Goal: Find specific page/section: Find specific page/section

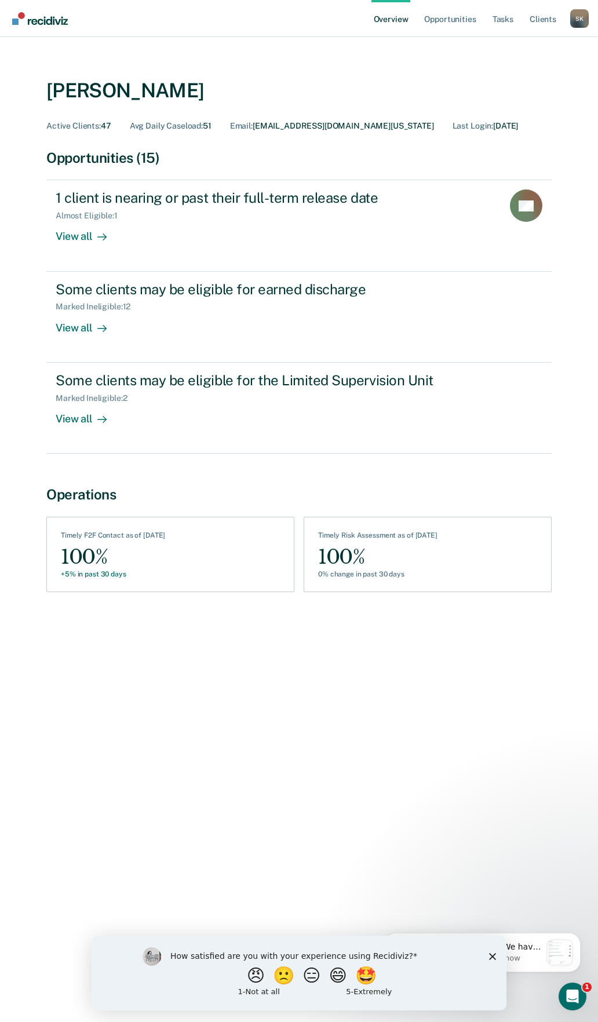
click at [493, 955] on polygon "Close survey" at bounding box center [492, 955] width 7 height 7
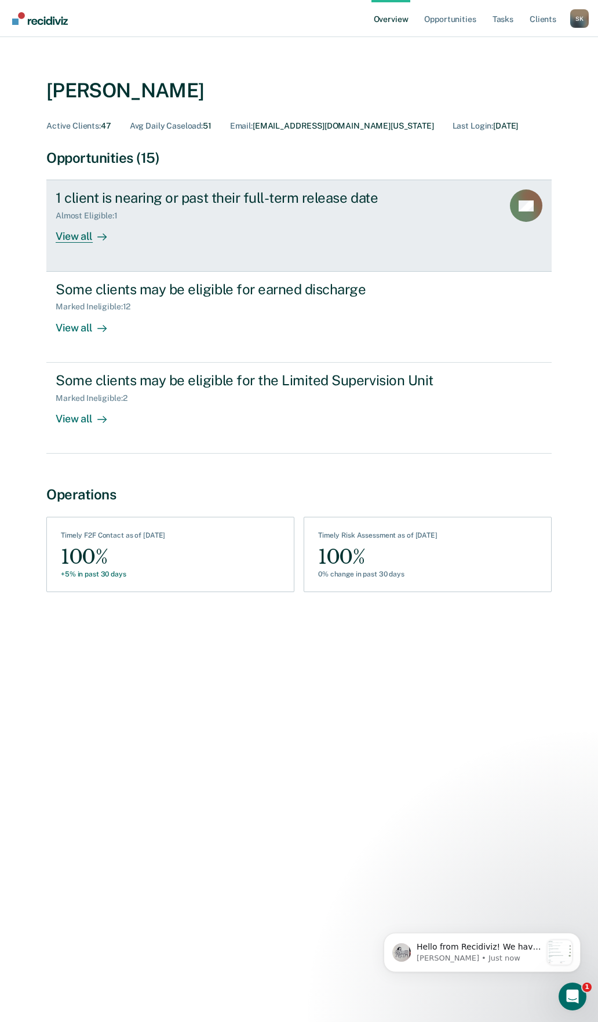
click at [79, 237] on div "View all" at bounding box center [88, 232] width 65 height 23
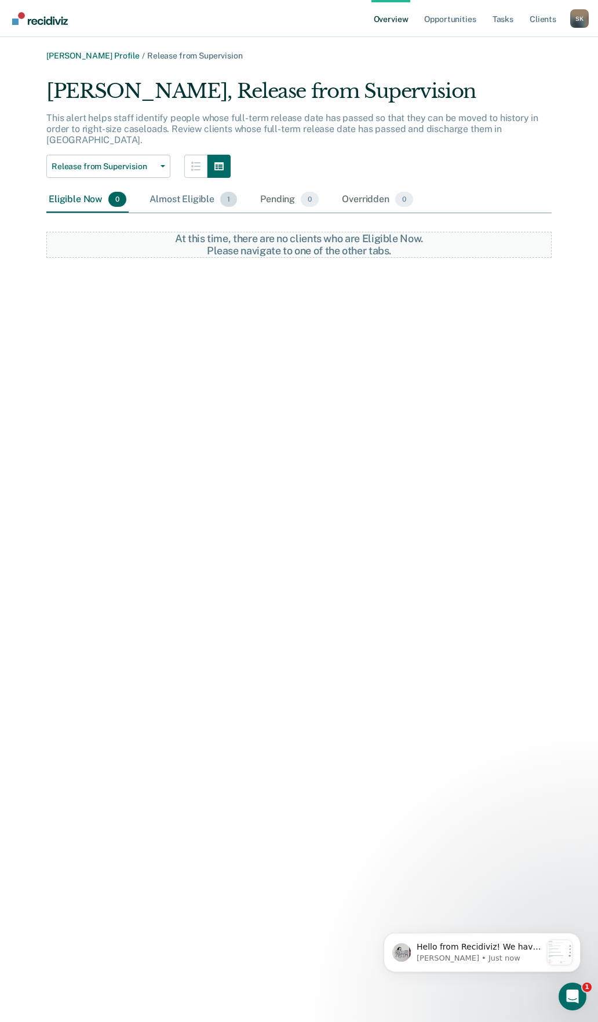
click at [199, 188] on div "Almost Eligible 1" at bounding box center [193, 199] width 92 height 25
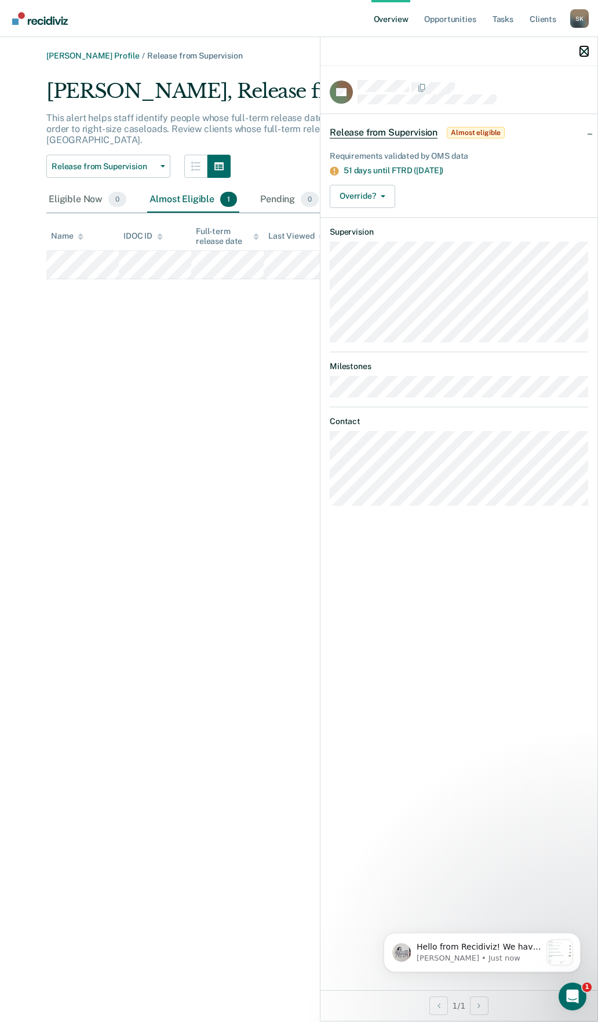
click at [583, 52] on icon "button" at bounding box center [584, 51] width 8 height 8
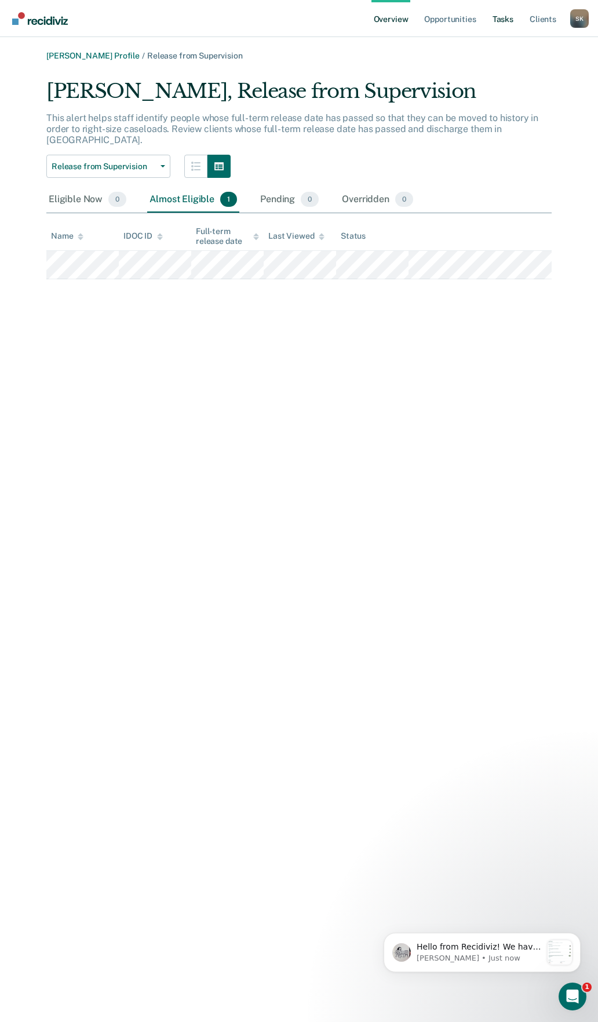
click at [504, 15] on link "Tasks" at bounding box center [502, 18] width 25 height 37
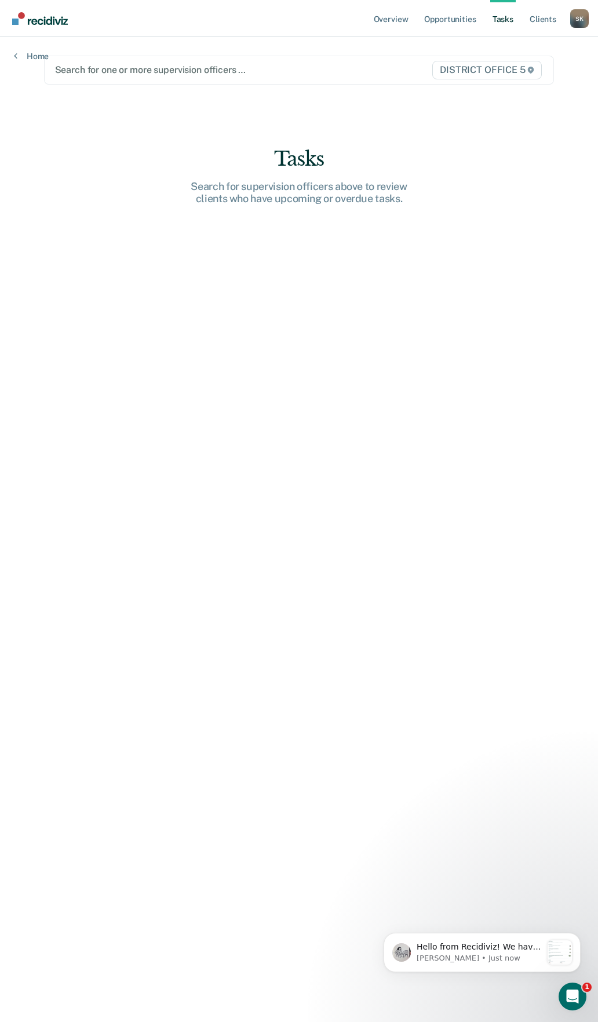
click at [13, 53] on div "Home" at bounding box center [31, 49] width 63 height 24
click at [36, 55] on link "Home" at bounding box center [31, 56] width 35 height 10
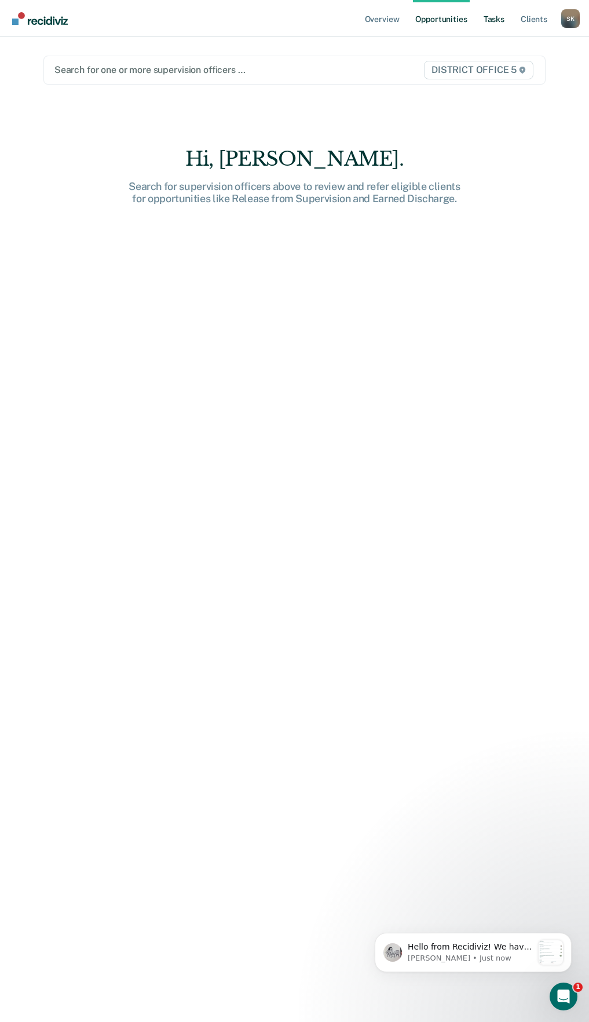
click at [495, 19] on link "Tasks" at bounding box center [493, 18] width 25 height 37
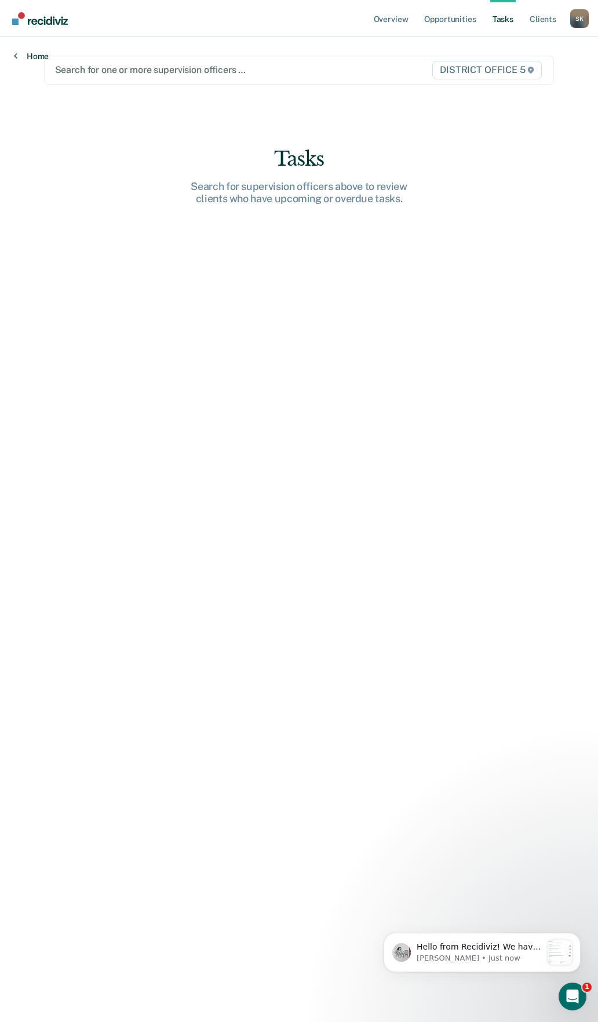
click at [38, 55] on link "Home" at bounding box center [31, 56] width 35 height 10
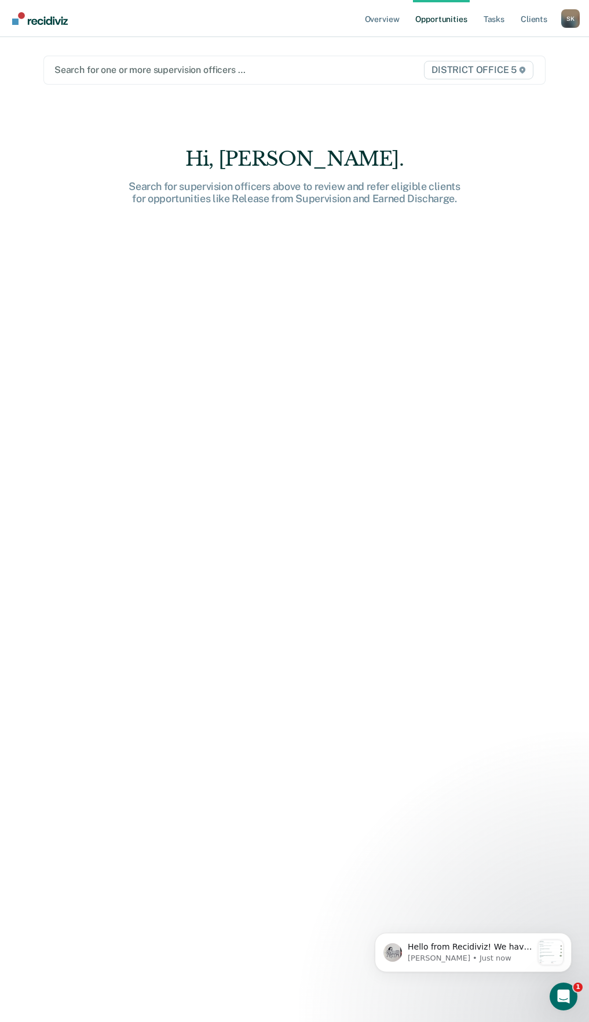
click at [40, 22] on img "Go to Recidiviz Home" at bounding box center [40, 18] width 56 height 13
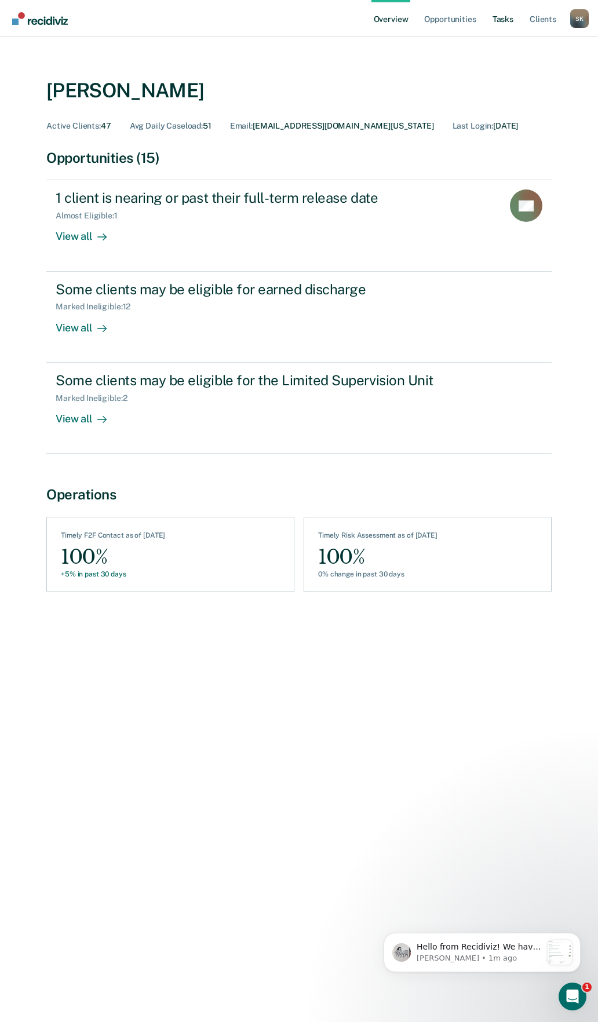
click at [502, 20] on link "Tasks" at bounding box center [502, 18] width 25 height 37
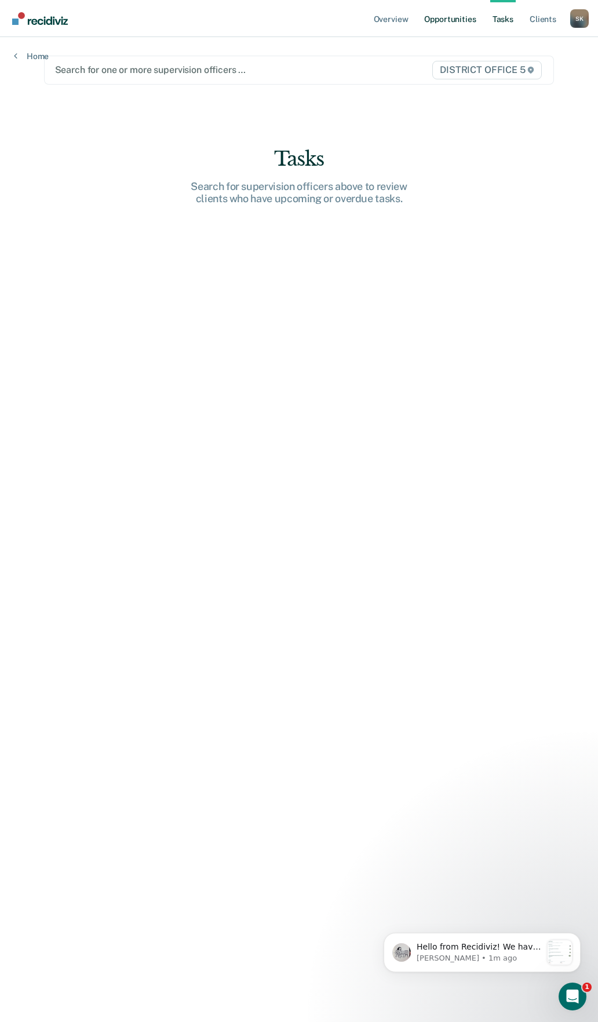
click at [466, 21] on link "Opportunities" at bounding box center [450, 18] width 56 height 37
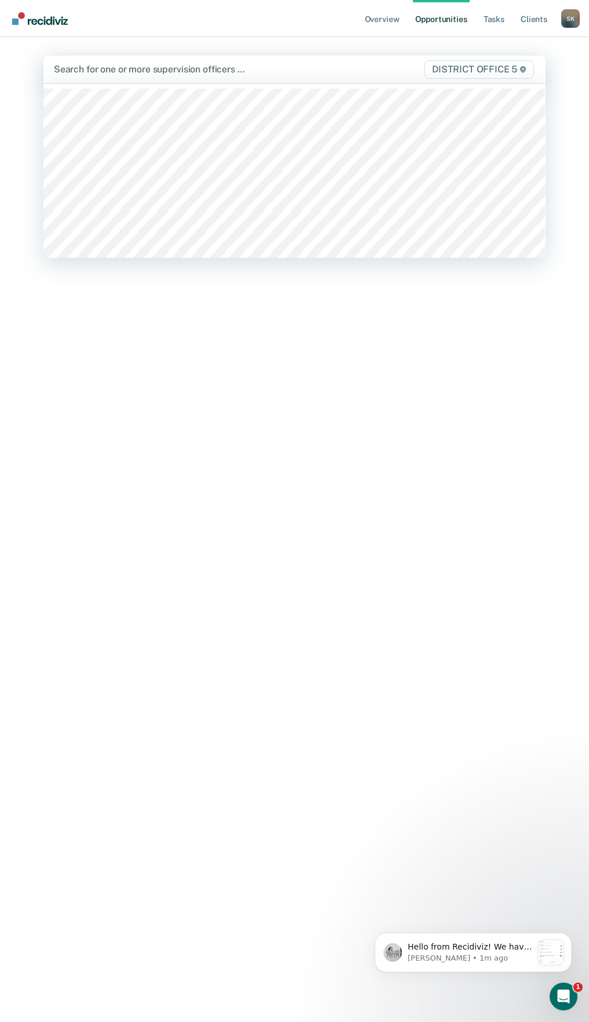
click at [243, 67] on div at bounding box center [222, 69] width 337 height 13
type input "kr"
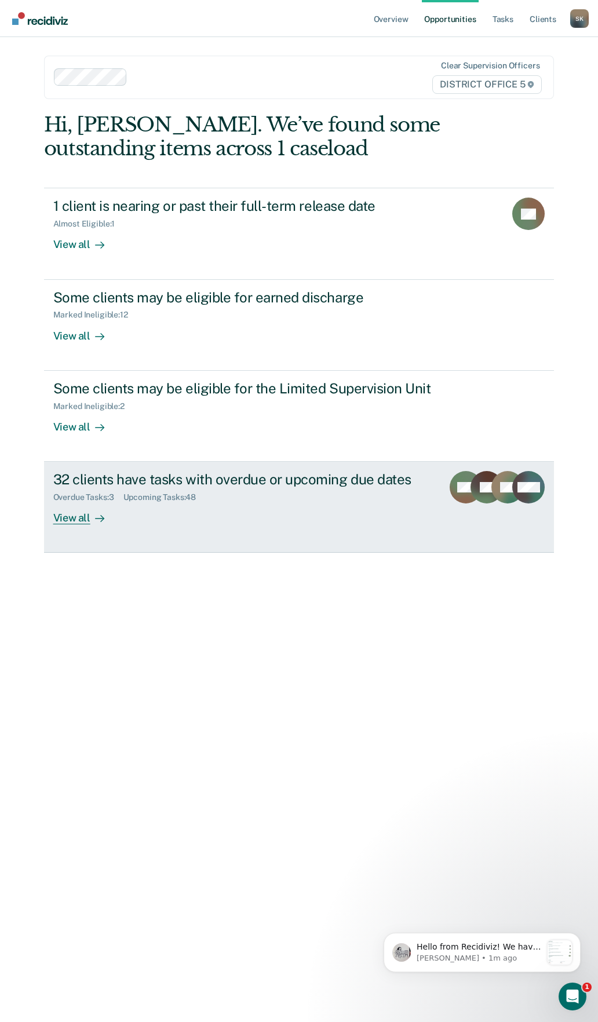
click at [76, 520] on div "View all" at bounding box center [85, 513] width 65 height 23
